Goal: Ask a question

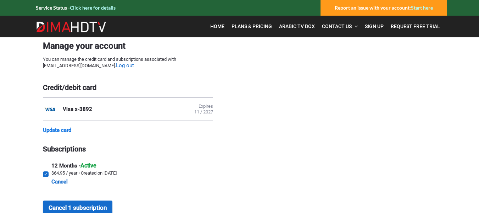
click at [65, 132] on link "Update card" at bounding box center [57, 130] width 28 height 6
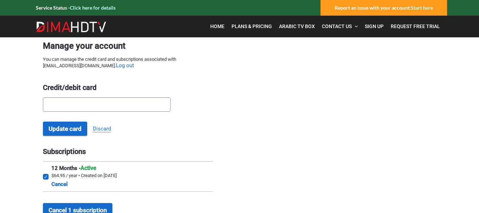
click at [101, 130] on link "Discard" at bounding box center [102, 128] width 18 height 7
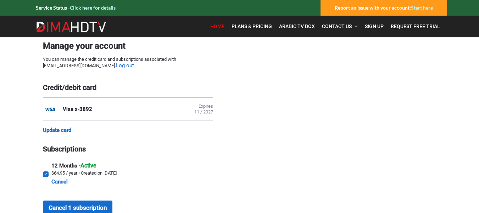
click at [218, 27] on span "Home" at bounding box center [217, 26] width 14 height 6
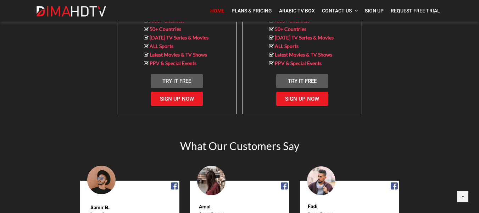
scroll to position [816, 0]
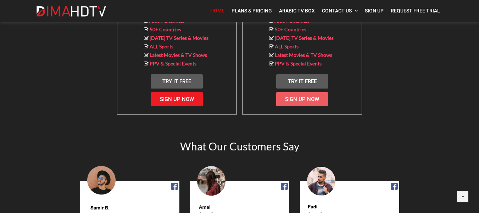
click at [311, 96] on span "Sign Up Now" at bounding box center [302, 99] width 34 height 6
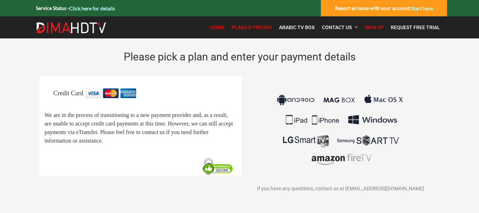
click at [218, 29] on span "Home" at bounding box center [217, 27] width 14 height 6
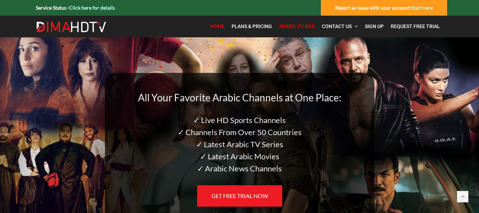
click at [298, 28] on span "Arabic TV Box" at bounding box center [297, 26] width 36 height 6
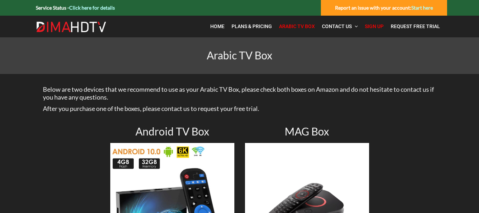
click at [375, 28] on span "Sign Up" at bounding box center [374, 26] width 19 height 6
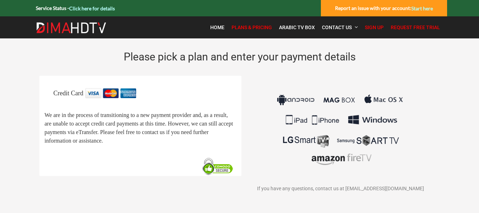
click at [414, 26] on span "Request Free Trial" at bounding box center [415, 27] width 49 height 6
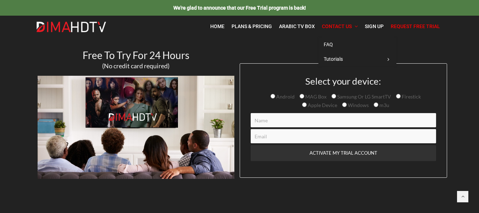
click at [336, 27] on span "Contact Us" at bounding box center [337, 26] width 30 height 6
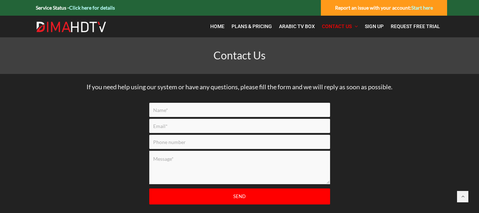
click at [166, 109] on input "Contact form" at bounding box center [239, 110] width 181 height 14
click at [165, 109] on input "Contact form" at bounding box center [239, 110] width 181 height 14
type input "Abeer"
click at [185, 127] on input "Contact form" at bounding box center [239, 126] width 181 height 14
type input "abeer.hsaid@gmail.com"
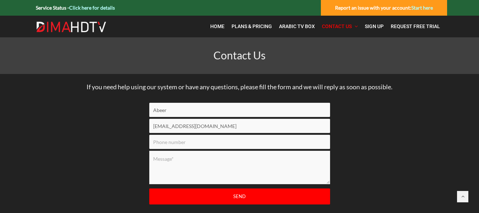
click at [187, 144] on input "Contact form" at bounding box center [239, 141] width 181 height 14
type input "6479650555"
click at [174, 159] on textarea "Contact form" at bounding box center [239, 166] width 181 height 33
type textarea "My subscription expired on August 14th how can I renew it?"
click at [246, 196] on input "Send" at bounding box center [239, 196] width 181 height 16
